Goal: Task Accomplishment & Management: Manage account settings

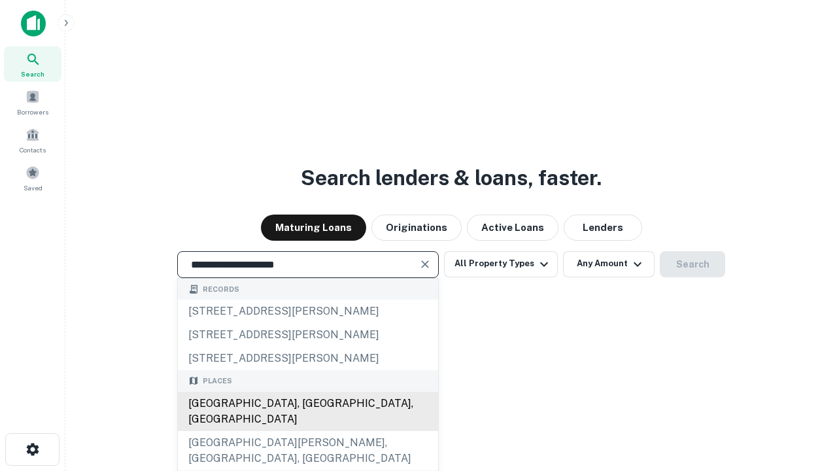
click at [307, 431] on div "[GEOGRAPHIC_DATA], [GEOGRAPHIC_DATA], [GEOGRAPHIC_DATA]" at bounding box center [308, 411] width 260 height 39
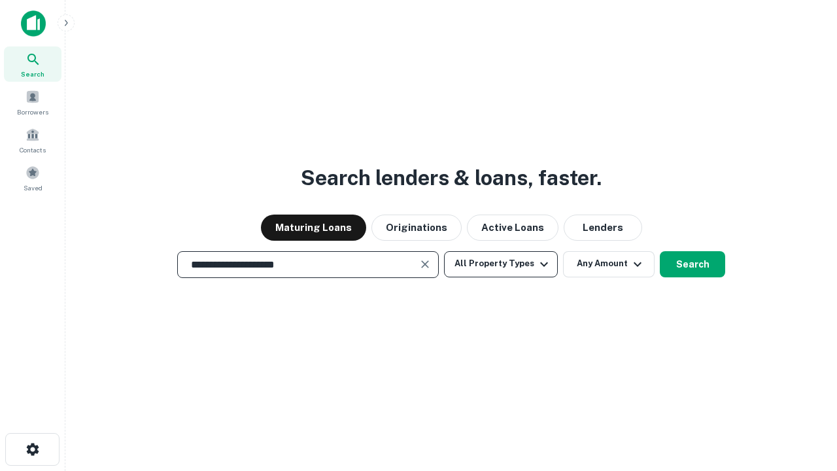
type input "**********"
click at [501, 264] on button "All Property Types" at bounding box center [501, 264] width 114 height 26
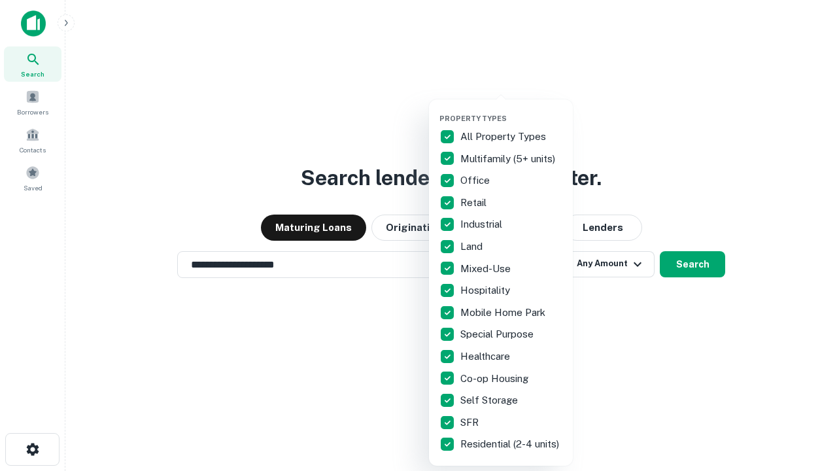
click at [511, 110] on button "button" at bounding box center [511, 110] width 144 height 1
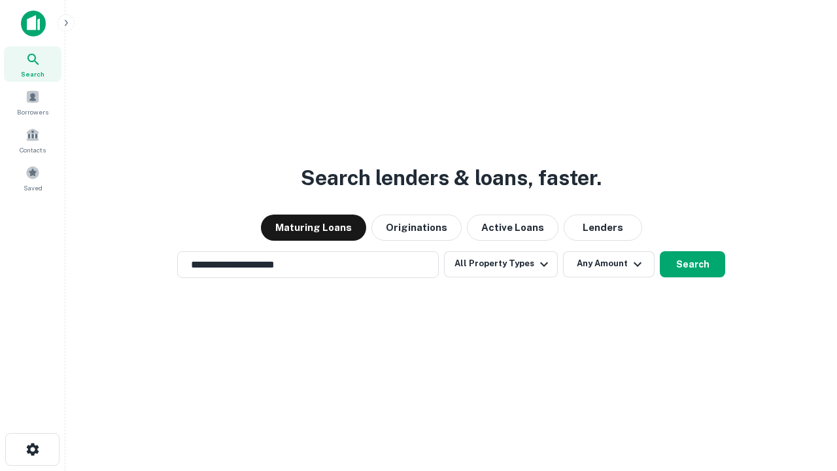
scroll to position [8, 158]
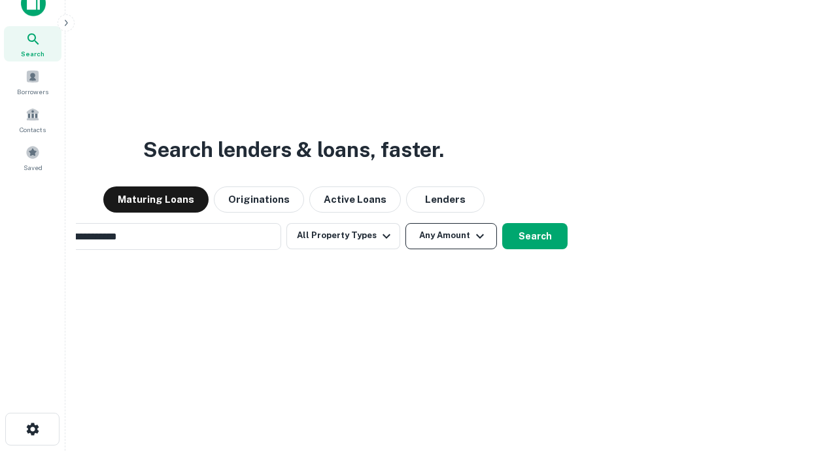
click at [405, 223] on button "Any Amount" at bounding box center [451, 236] width 92 height 26
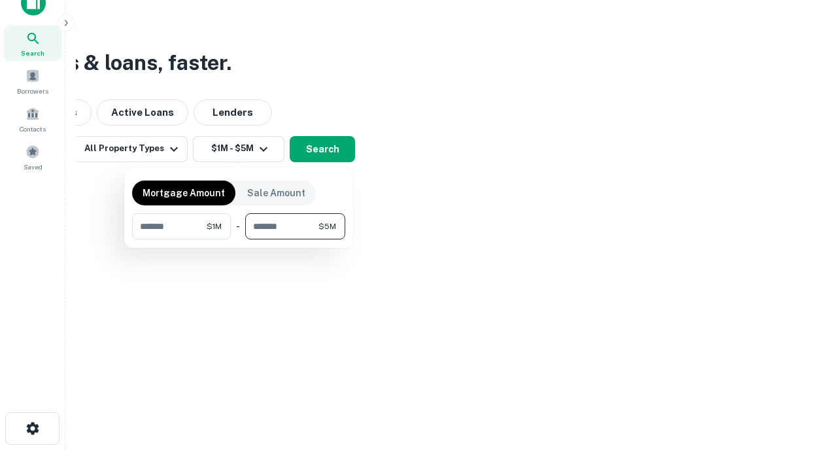
type input "*******"
click at [239, 239] on button "button" at bounding box center [238, 239] width 213 height 1
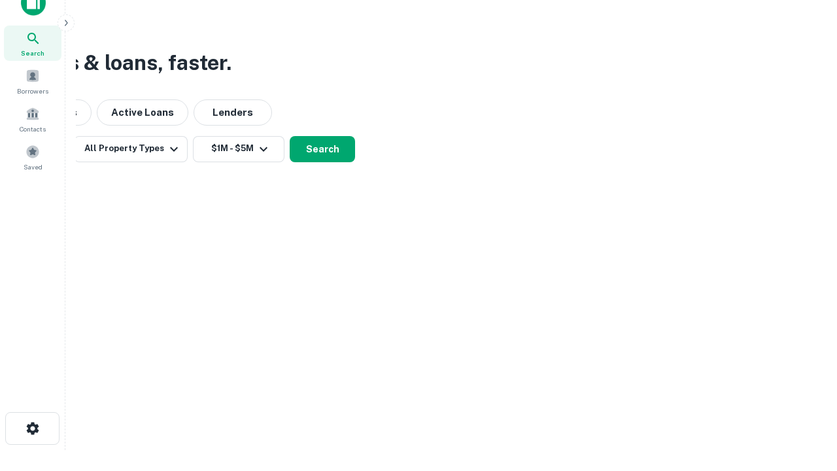
scroll to position [20, 0]
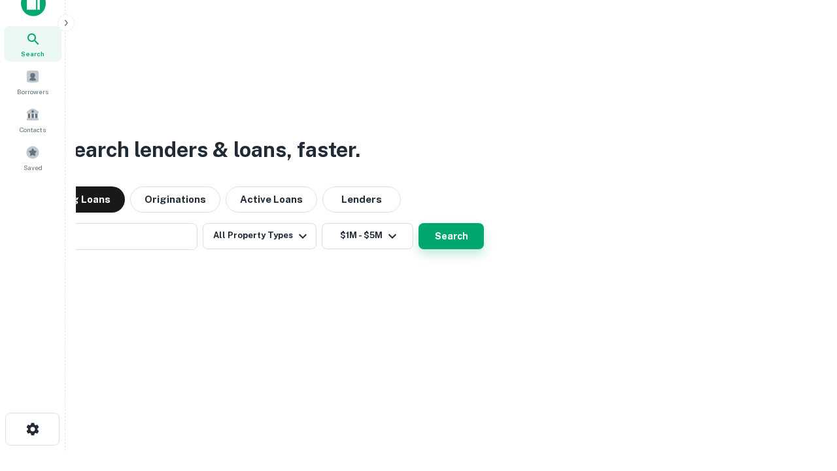
click at [418, 223] on button "Search" at bounding box center [450, 236] width 65 height 26
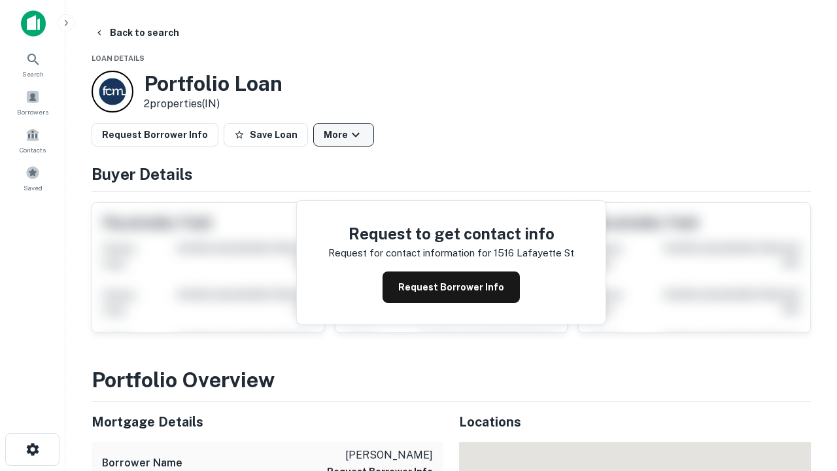
click at [343, 135] on button "More" at bounding box center [343, 135] width 61 height 24
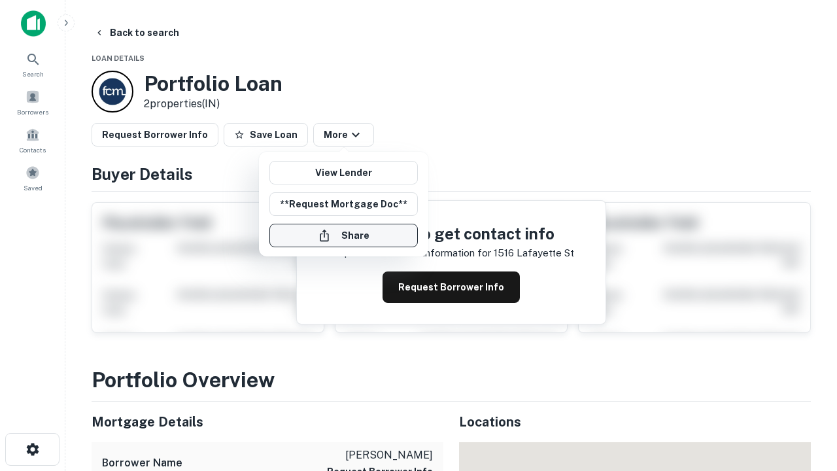
click at [343, 235] on button "Share" at bounding box center [343, 236] width 148 height 24
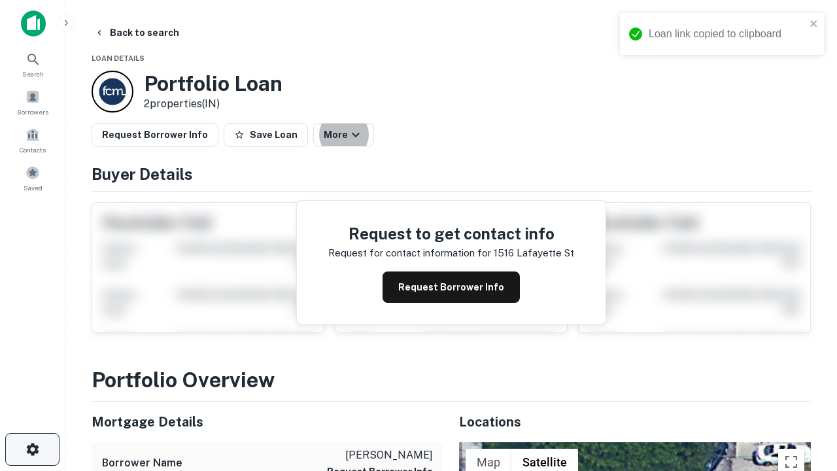
click at [32, 449] on icon "button" at bounding box center [33, 449] width 16 height 16
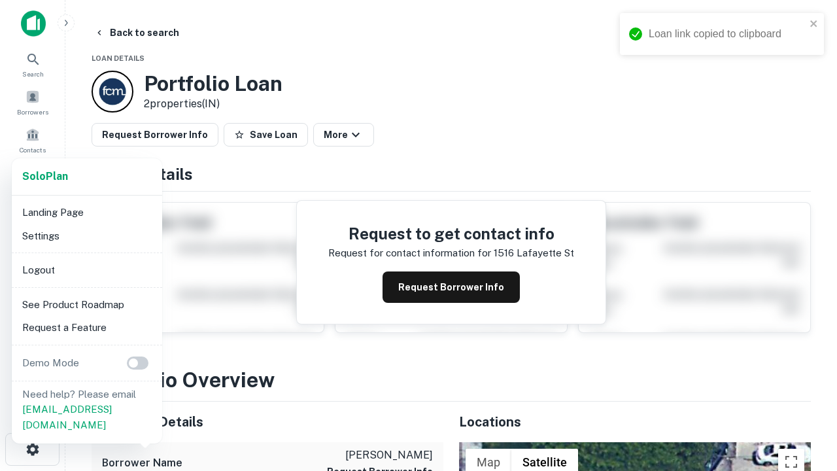
click at [86, 269] on li "Logout" at bounding box center [87, 270] width 140 height 24
